Goal: Information Seeking & Learning: Stay updated

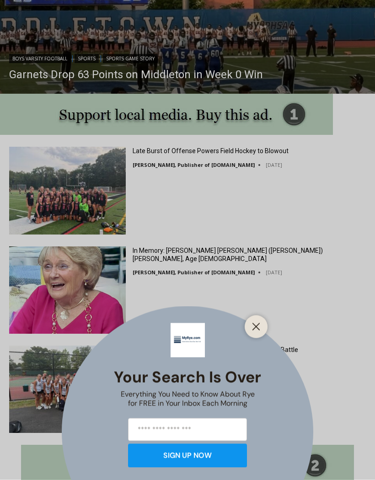
scroll to position [846, 0]
click at [262, 333] on button "Close" at bounding box center [256, 327] width 13 height 13
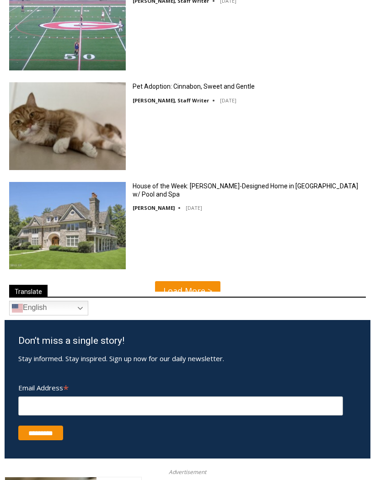
scroll to position [2650, 0]
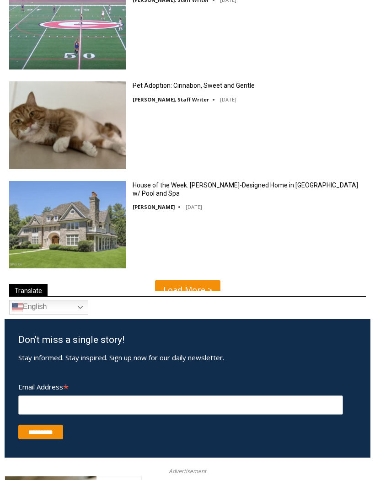
click at [194, 294] on span "Translate" at bounding box center [187, 292] width 357 height 11
click at [188, 297] on span "Translate" at bounding box center [187, 292] width 357 height 11
click at [206, 292] on span "Translate" at bounding box center [187, 292] width 357 height 11
click at [312, 225] on div "House of the Week: [PERSON_NAME]-Designed Home in [GEOGRAPHIC_DATA] w/ Pool and…" at bounding box center [187, 228] width 375 height 93
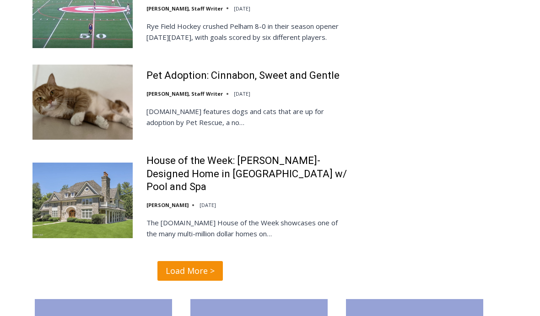
scroll to position [2294, 0]
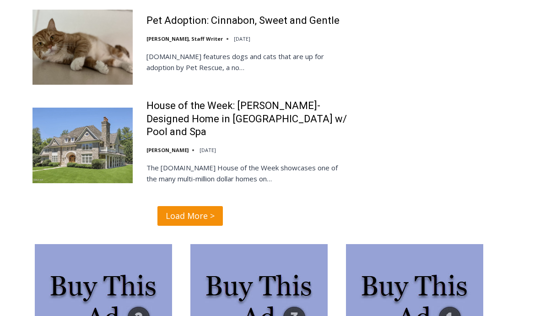
click at [201, 209] on span "Load More >" at bounding box center [190, 215] width 49 height 13
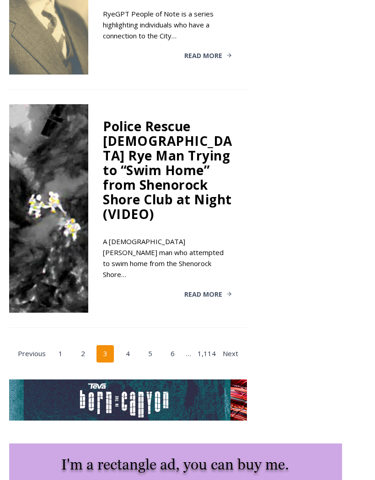
scroll to position [1972, 0]
